Goal: Information Seeking & Learning: Learn about a topic

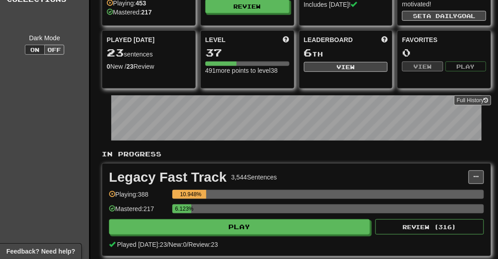
scroll to position [67, 0]
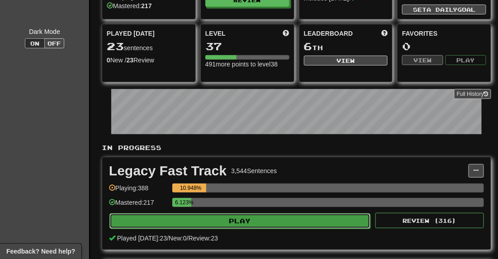
click at [241, 218] on button "Play" at bounding box center [239, 220] width 261 height 15
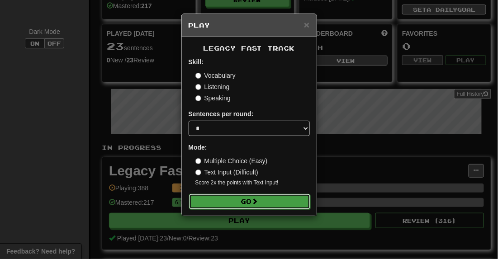
click at [245, 197] on button "Go" at bounding box center [249, 201] width 121 height 15
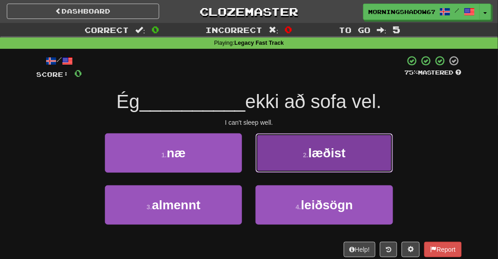
click at [307, 154] on small "2 ." at bounding box center [305, 154] width 5 height 7
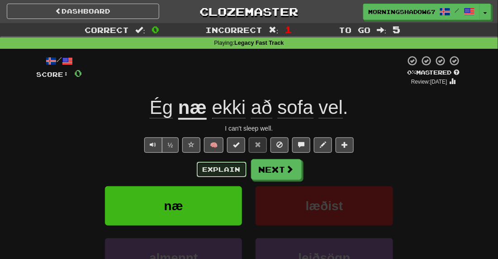
click at [218, 173] on button "Explain" at bounding box center [222, 169] width 50 height 15
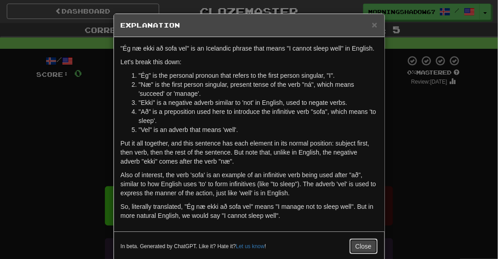
click at [364, 246] on button "Close" at bounding box center [364, 246] width 28 height 15
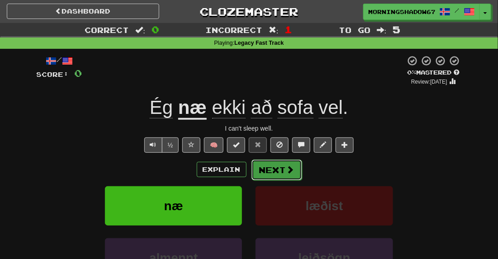
click at [273, 167] on button "Next" at bounding box center [276, 170] width 51 height 21
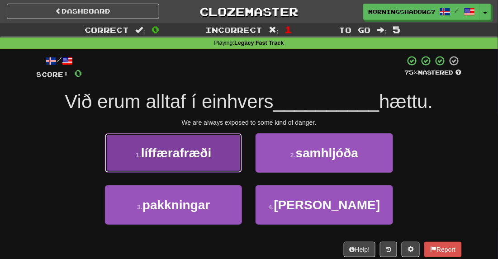
click at [235, 142] on button "1 . líffærafræði" at bounding box center [173, 152] width 137 height 39
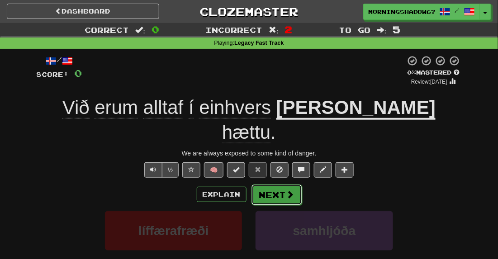
click at [275, 185] on button "Next" at bounding box center [276, 195] width 51 height 21
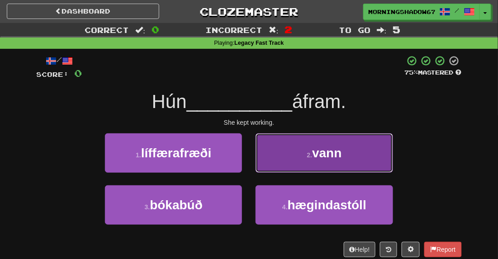
click at [285, 163] on button "2 . [PERSON_NAME]" at bounding box center [324, 152] width 137 height 39
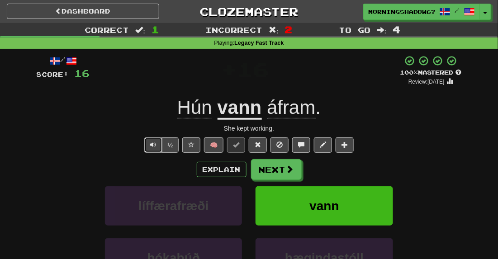
click at [156, 143] on span "Text-to-speech controls" at bounding box center [153, 145] width 6 height 6
click at [284, 105] on span "áfram" at bounding box center [291, 108] width 48 height 22
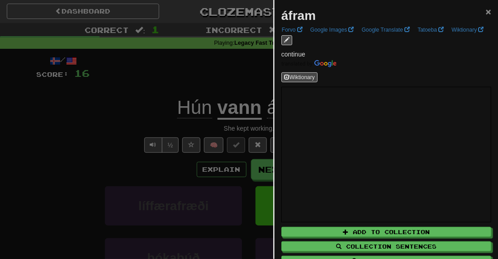
click at [488, 10] on span "×" at bounding box center [488, 11] width 5 height 10
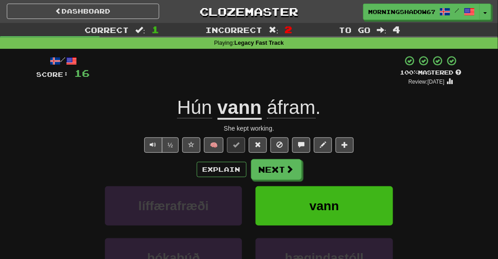
click at [294, 156] on div "/ Score: 16 + 16 100 % Mastered Review: [DATE] Hún [PERSON_NAME] . She kept wor…" at bounding box center [249, 197] width 425 height 284
click at [256, 145] on span at bounding box center [258, 145] width 6 height 6
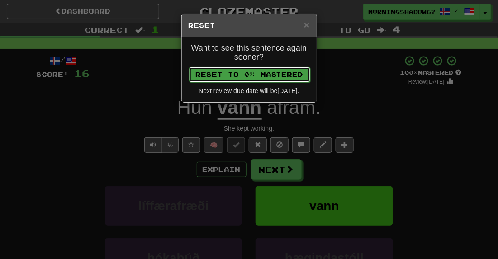
click at [260, 76] on button "Reset to 0% Mastered" at bounding box center [249, 74] width 121 height 15
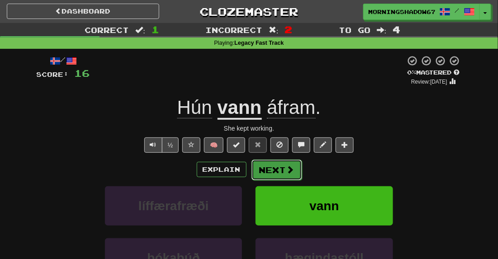
click at [277, 164] on button "Next" at bounding box center [276, 170] width 51 height 21
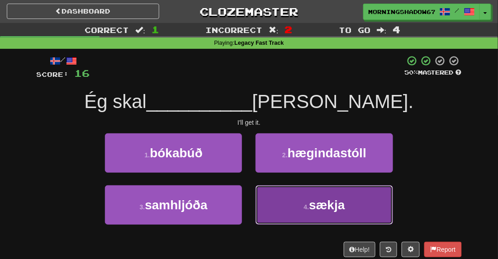
click at [324, 194] on button "4 . [GEOGRAPHIC_DATA]" at bounding box center [324, 204] width 137 height 39
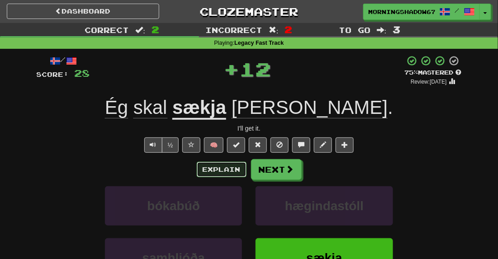
click at [213, 167] on button "Explain" at bounding box center [222, 169] width 50 height 15
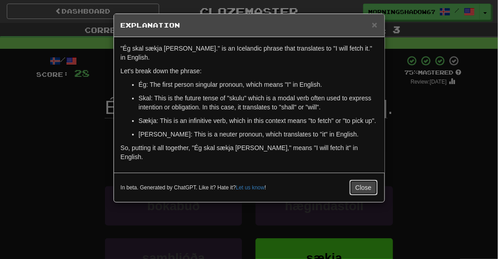
click at [363, 180] on button "Close" at bounding box center [364, 187] width 28 height 15
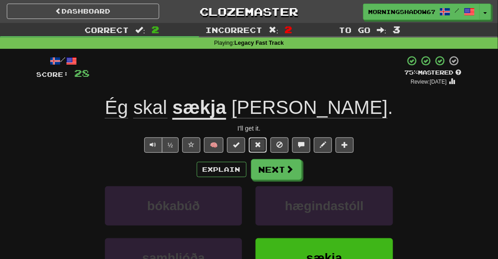
click at [259, 147] on span at bounding box center [258, 145] width 6 height 6
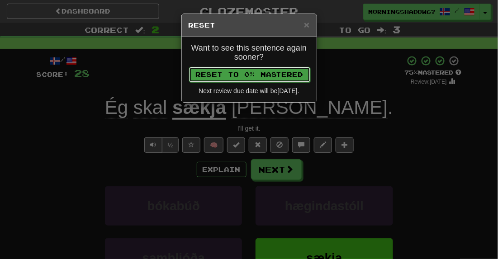
click at [241, 78] on button "Reset to 0% Mastered" at bounding box center [249, 74] width 121 height 15
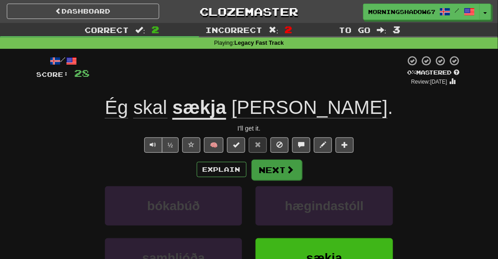
click at [270, 159] on div "Explain Next" at bounding box center [249, 169] width 425 height 21
click at [270, 165] on button "Next" at bounding box center [276, 170] width 51 height 21
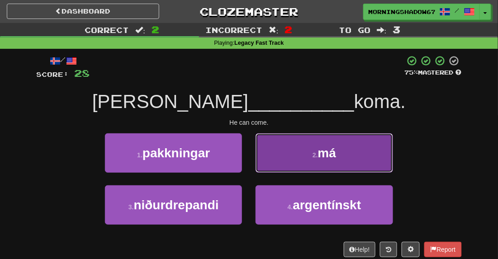
click at [302, 160] on button "2 . má" at bounding box center [324, 152] width 137 height 39
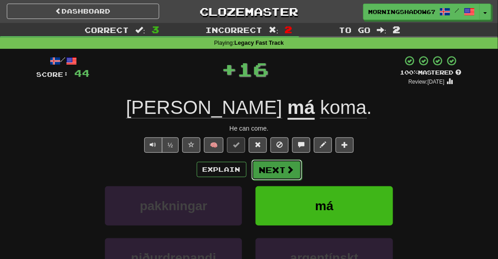
click at [281, 166] on button "Next" at bounding box center [276, 170] width 51 height 21
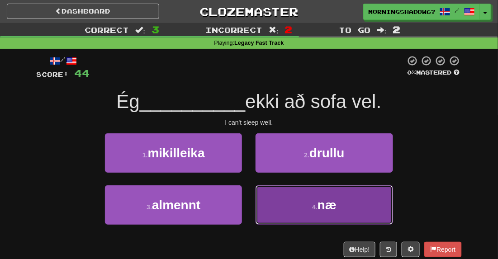
click at [319, 203] on span "næ" at bounding box center [326, 205] width 19 height 14
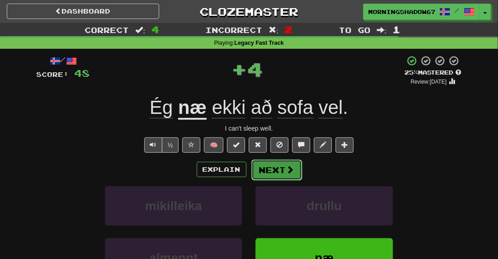
click at [292, 166] on span at bounding box center [290, 170] width 8 height 8
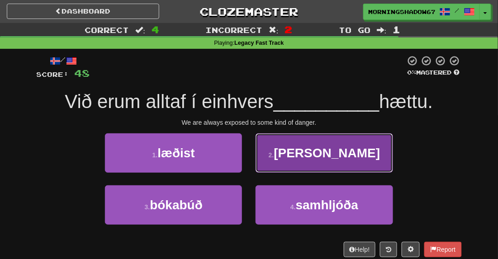
click at [314, 161] on button "2 . [GEOGRAPHIC_DATA]" at bounding box center [324, 152] width 137 height 39
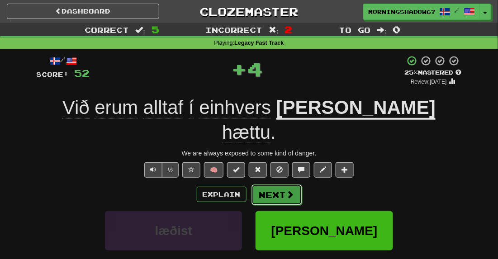
click at [293, 190] on span at bounding box center [290, 194] width 8 height 8
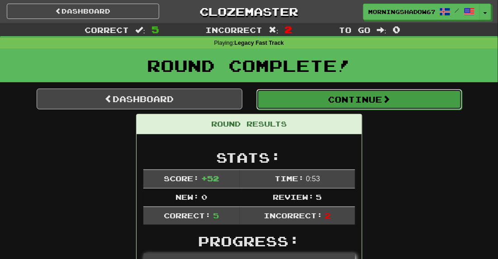
click at [342, 106] on button "Continue" at bounding box center [359, 99] width 206 height 21
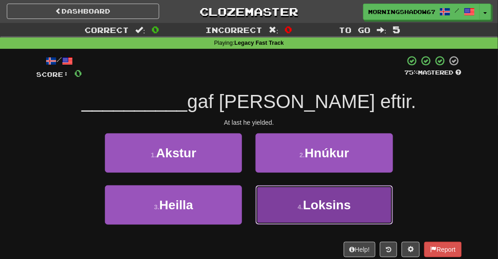
click at [311, 189] on button "4 . Loksins" at bounding box center [324, 204] width 137 height 39
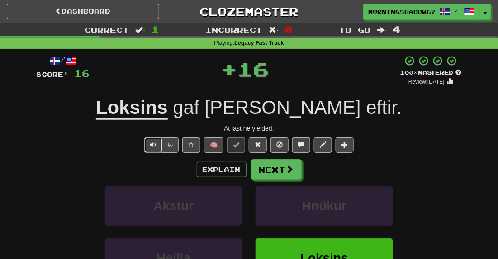
click at [155, 142] on span "Text-to-speech controls" at bounding box center [153, 145] width 6 height 6
click at [257, 145] on span at bounding box center [258, 145] width 6 height 6
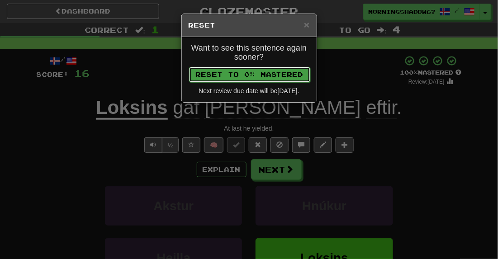
click at [277, 71] on button "Reset to 0% Mastered" at bounding box center [249, 74] width 121 height 15
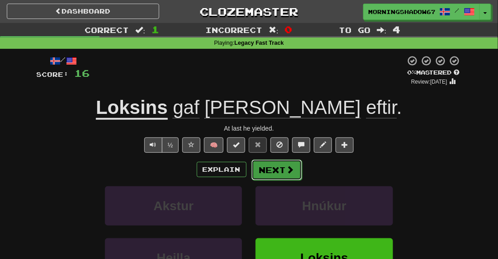
click at [277, 175] on button "Next" at bounding box center [276, 170] width 51 height 21
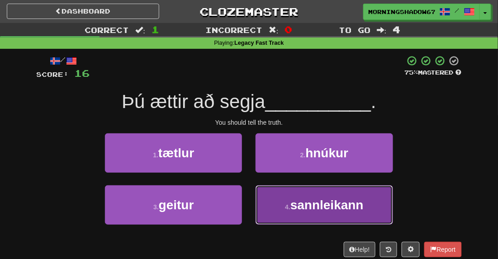
click at [304, 213] on button "4 . [GEOGRAPHIC_DATA]" at bounding box center [324, 204] width 137 height 39
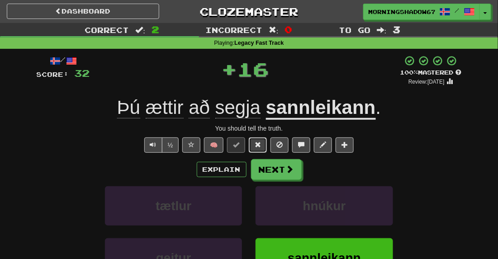
click at [256, 144] on span at bounding box center [258, 145] width 6 height 6
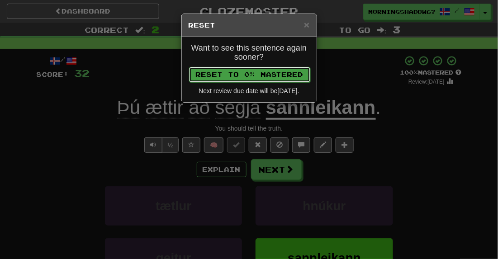
click at [245, 74] on button "Reset to 0% Mastered" at bounding box center [249, 74] width 121 height 15
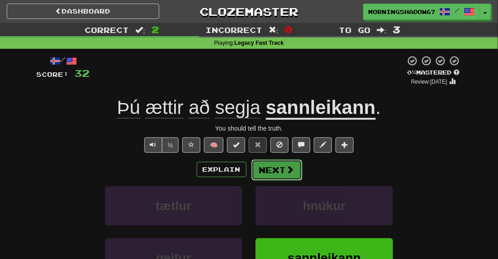
click at [270, 165] on button "Next" at bounding box center [276, 170] width 51 height 21
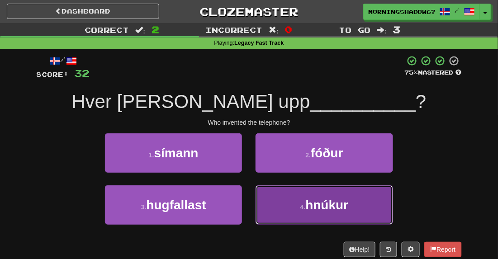
click at [284, 188] on button "4 . hnúkur" at bounding box center [324, 204] width 137 height 39
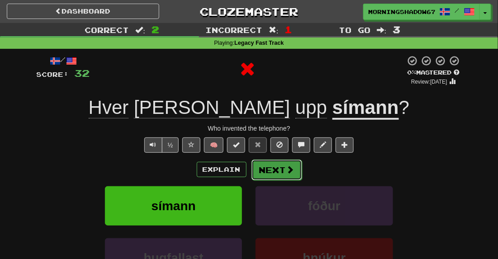
click at [266, 168] on button "Next" at bounding box center [276, 170] width 51 height 21
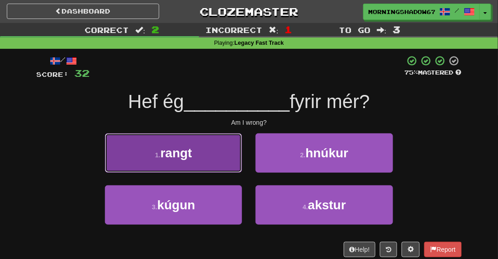
click at [231, 144] on button "1 . rangt" at bounding box center [173, 152] width 137 height 39
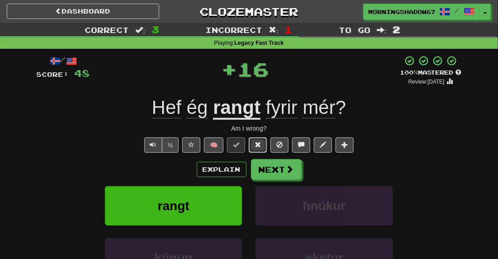
click at [255, 144] on span at bounding box center [258, 145] width 6 height 6
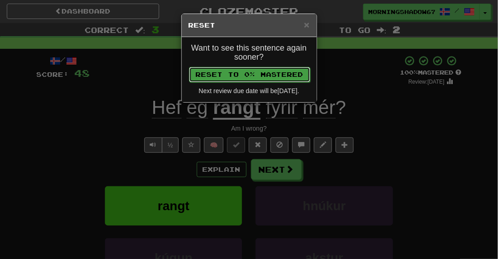
click at [248, 81] on button "Reset to 0% Mastered" at bounding box center [249, 74] width 121 height 15
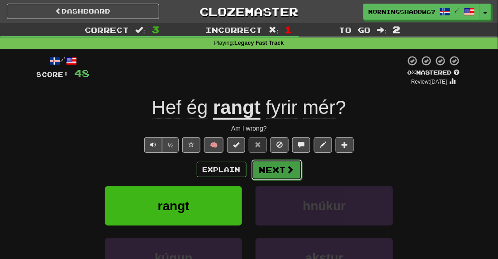
click at [276, 176] on button "Next" at bounding box center [276, 170] width 51 height 21
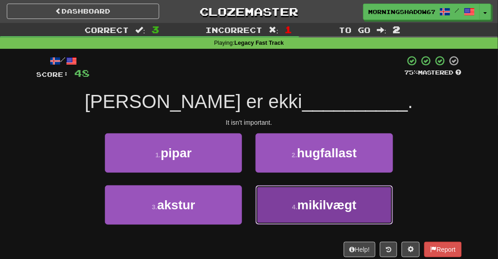
click at [293, 207] on small "4 ." at bounding box center [294, 206] width 5 height 7
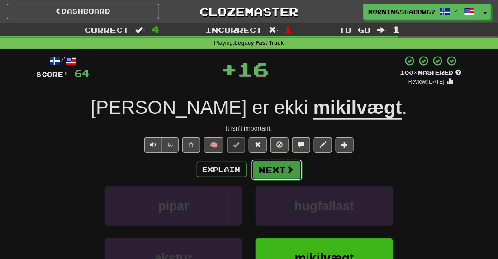
click at [270, 164] on button "Next" at bounding box center [276, 170] width 51 height 21
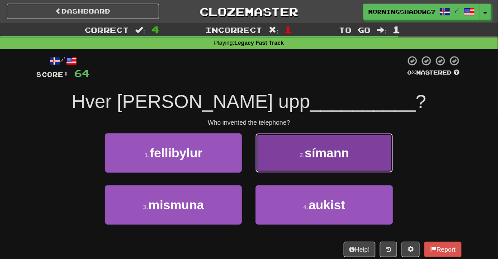
click at [294, 161] on button "2 . símann" at bounding box center [324, 152] width 137 height 39
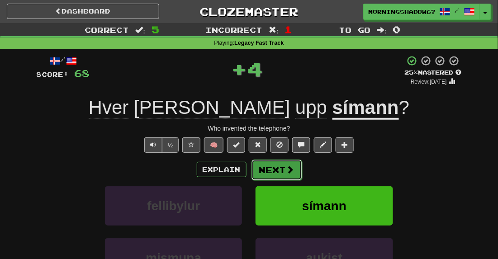
click at [282, 169] on button "Next" at bounding box center [276, 170] width 51 height 21
